Goal: Find specific page/section: Find specific page/section

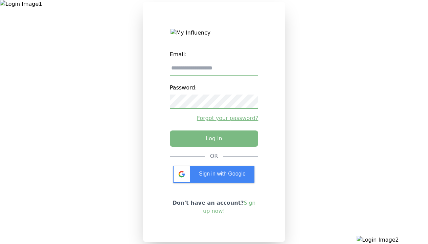
click at [214, 71] on input "email" at bounding box center [214, 68] width 89 height 14
type input "**********"
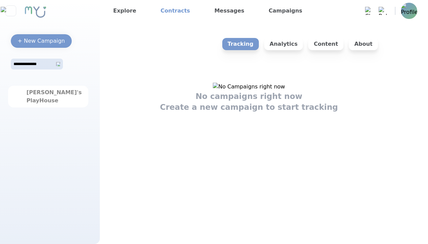
click at [170, 11] on link "Contracts" at bounding box center [175, 10] width 35 height 11
